Goal: Check status: Check status

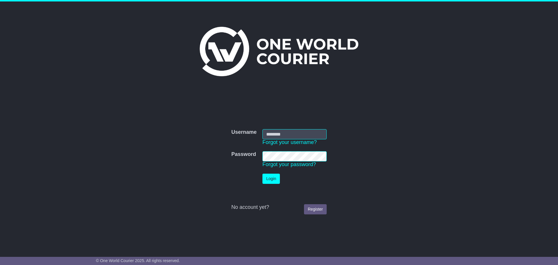
type input "**********"
click at [269, 179] on button "Login" at bounding box center [270, 179] width 17 height 10
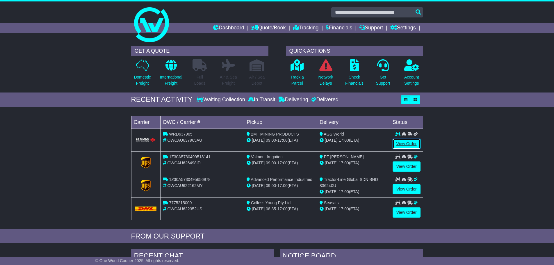
click at [401, 143] on link "View Order" at bounding box center [406, 144] width 28 height 10
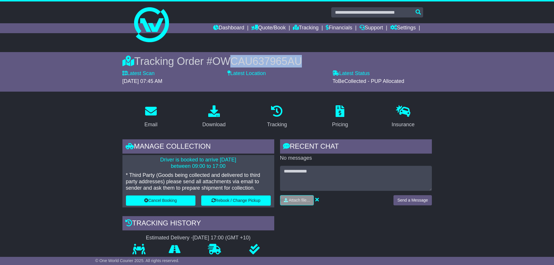
drag, startPoint x: 303, startPoint y: 61, endPoint x: 232, endPoint y: 63, distance: 71.8
click at [232, 63] on span "OWCAU637965AU" at bounding box center [257, 61] width 90 height 12
drag, startPoint x: 219, startPoint y: 61, endPoint x: 303, endPoint y: 62, distance: 84.6
click at [302, 62] on span "OWCAU637965AU" at bounding box center [257, 61] width 90 height 12
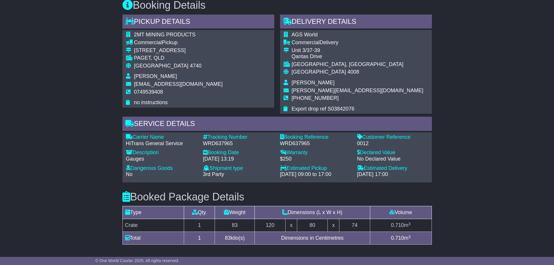
scroll to position [378, 0]
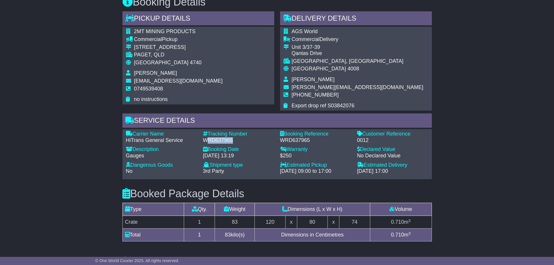
drag, startPoint x: 233, startPoint y: 141, endPoint x: 206, endPoint y: 143, distance: 26.9
click at [206, 143] on div "WRD637965" at bounding box center [238, 140] width 71 height 6
click at [233, 143] on div "WRD637965" at bounding box center [238, 140] width 71 height 6
drag, startPoint x: 232, startPoint y: 139, endPoint x: 200, endPoint y: 138, distance: 32.0
click at [200, 139] on div "Tracking Number - WRD637965" at bounding box center [238, 137] width 77 height 12
